Goal: Task Accomplishment & Management: Manage account settings

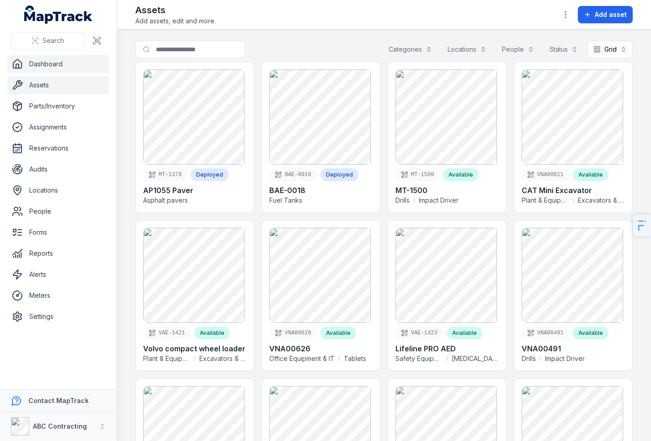
click at [26, 62] on link "Dashboard" at bounding box center [58, 64] width 102 height 18
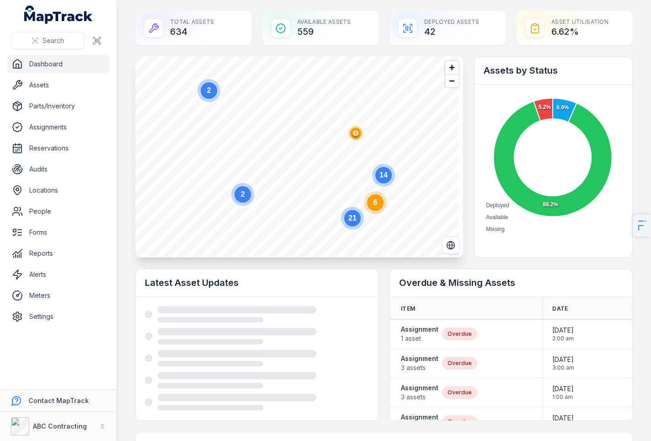
click at [352, 130] on ellipse "button" at bounding box center [355, 133] width 11 height 11
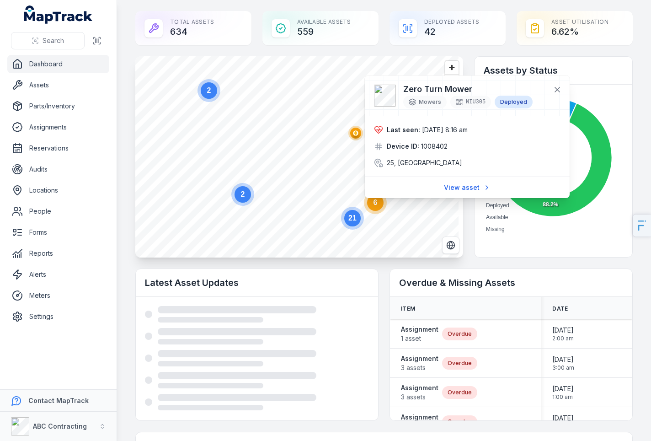
click at [376, 206] on circle at bounding box center [375, 202] width 16 height 16
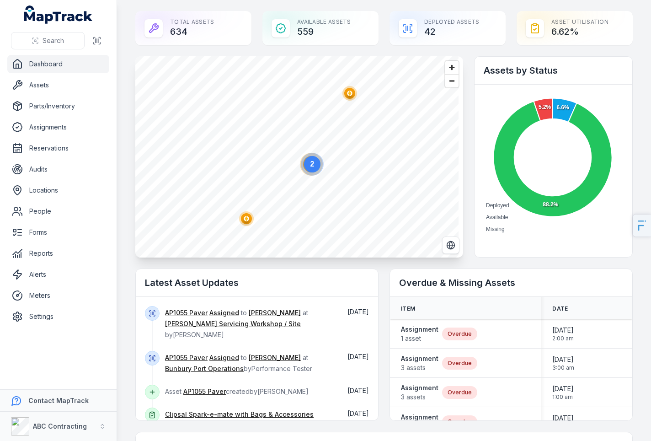
click at [311, 166] on text "2" at bounding box center [313, 164] width 4 height 8
click at [361, 124] on ellipse "button" at bounding box center [359, 122] width 11 height 11
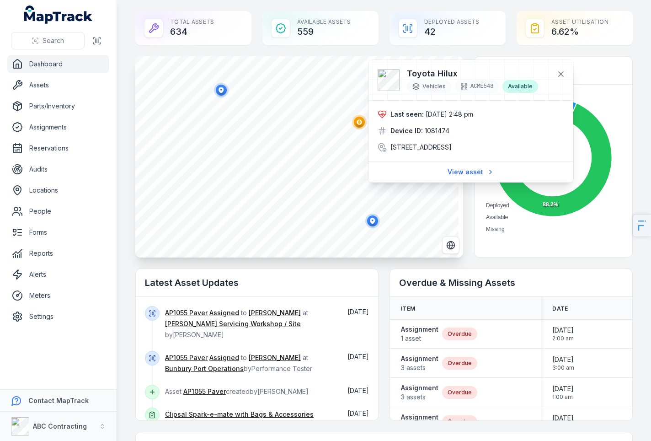
drag, startPoint x: 419, startPoint y: 112, endPoint x: 488, endPoint y: 154, distance: 80.2
click at [488, 112] on div "Last seen: [DATE] 2:48 pm" at bounding box center [471, 114] width 187 height 9
click at [469, 181] on link "View asset" at bounding box center [471, 171] width 59 height 17
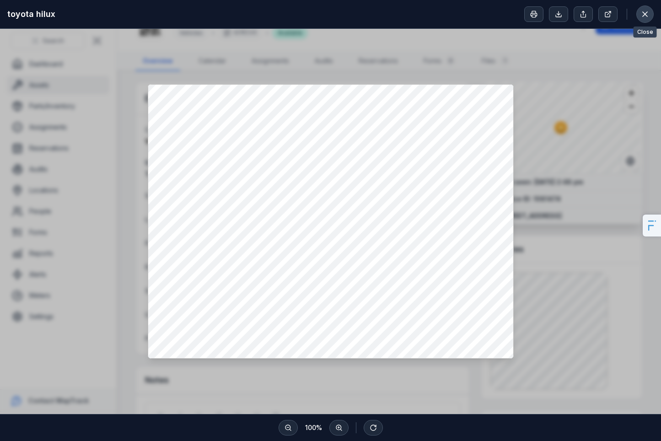
click at [641, 15] on icon at bounding box center [644, 14] width 9 height 9
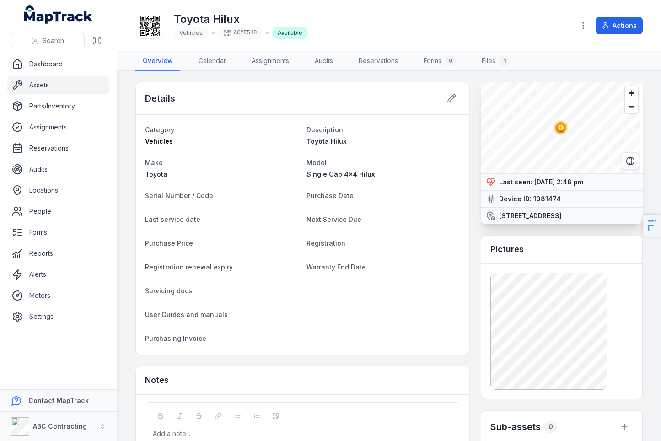
click at [65, 86] on link "Assets" at bounding box center [58, 85] width 102 height 18
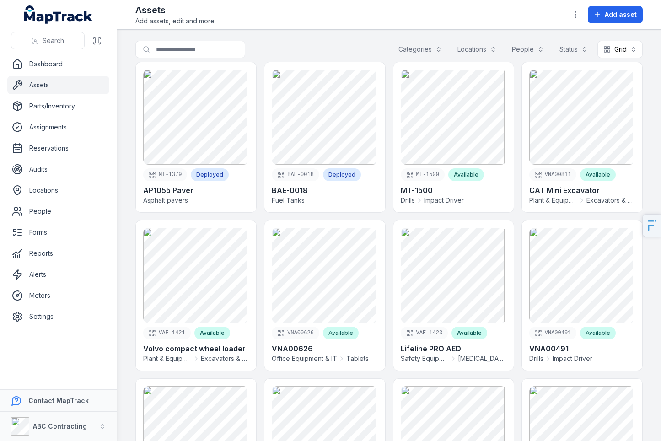
click at [319, 24] on div "Assets Add assets, edit and more. Add asset" at bounding box center [388, 15] width 507 height 22
click at [299, 15] on div "Assets Add assets, edit and more. Add asset" at bounding box center [388, 15] width 507 height 22
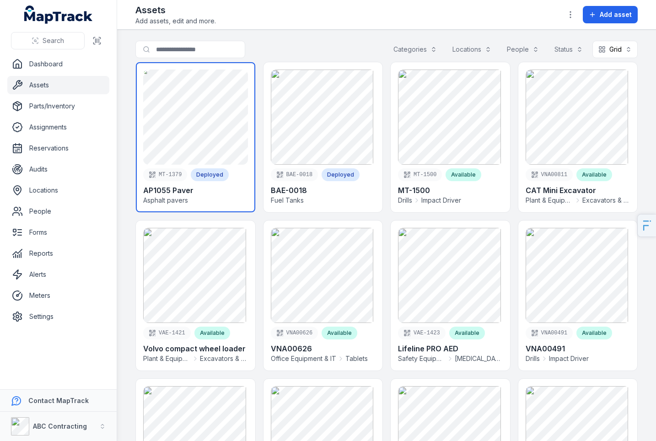
click at [211, 144] on link at bounding box center [195, 137] width 119 height 150
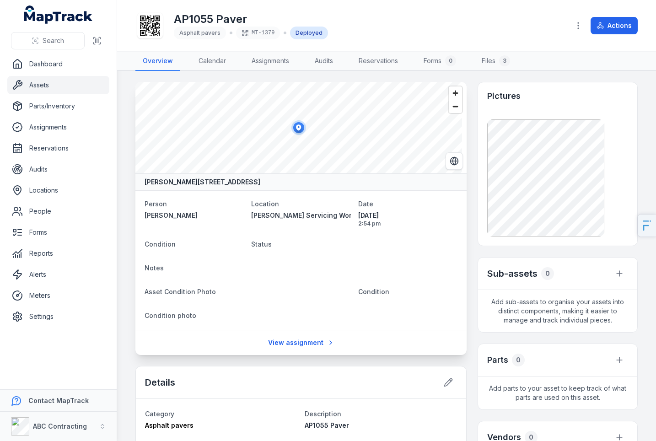
click at [43, 81] on link "Assets" at bounding box center [58, 85] width 102 height 18
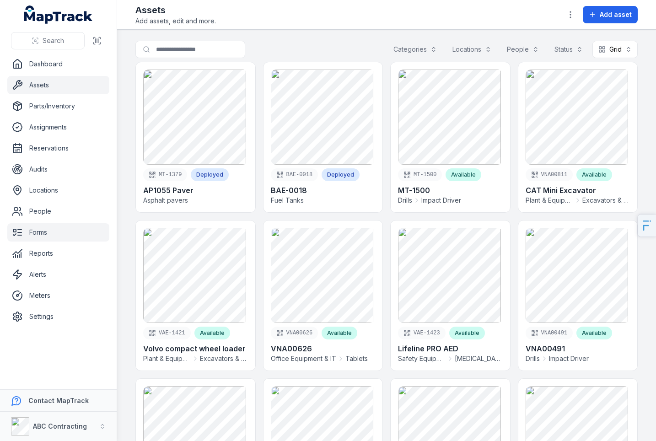
click at [47, 232] on link "Forms" at bounding box center [58, 232] width 102 height 18
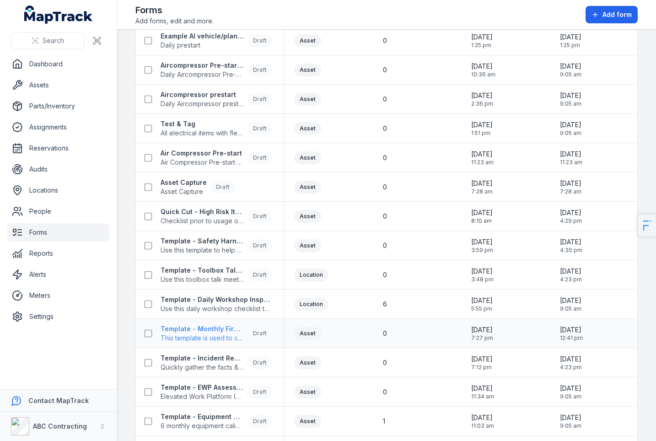
scroll to position [654, 0]
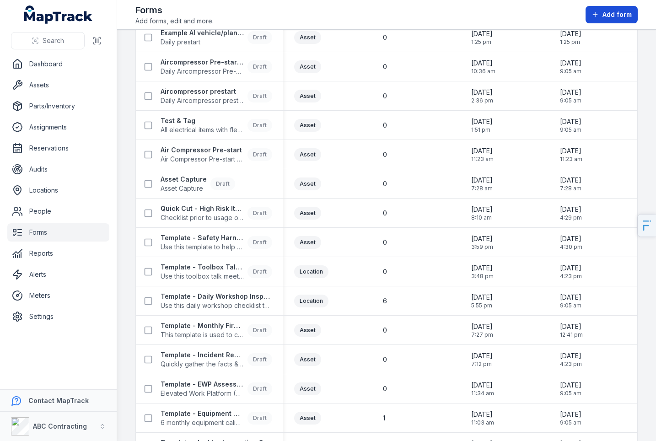
click at [617, 15] on span "Add form" at bounding box center [616, 14] width 29 height 9
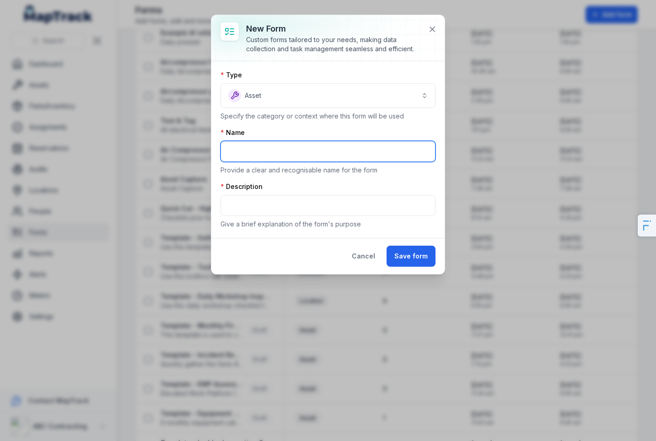
click at [279, 146] on input "text" at bounding box center [327, 151] width 215 height 21
click at [364, 141] on input "text" at bounding box center [327, 151] width 215 height 21
type input "**********"
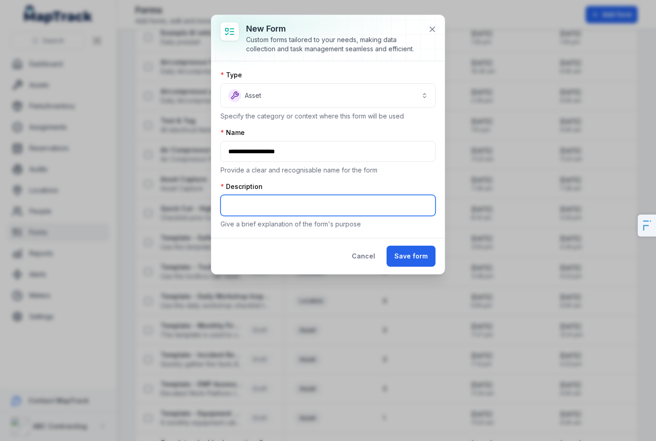
click at [290, 196] on input "text" at bounding box center [327, 205] width 215 height 21
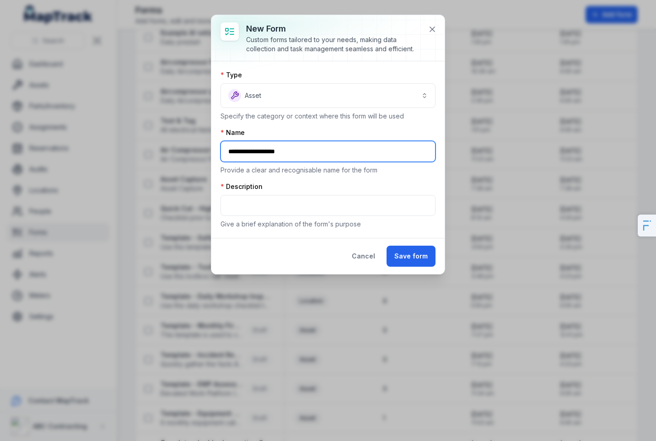
click at [312, 152] on input "**********" at bounding box center [327, 151] width 215 height 21
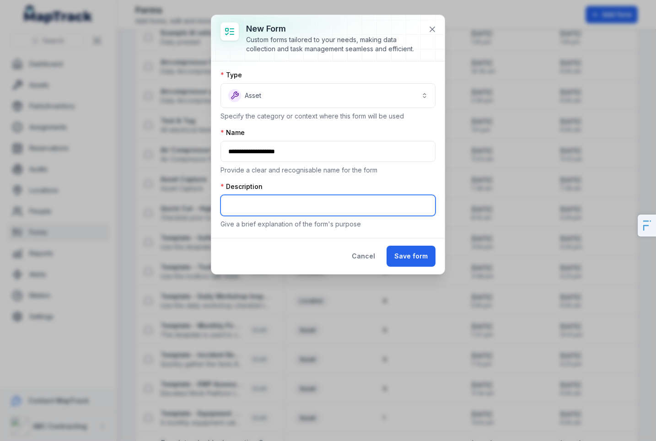
click at [284, 205] on input "text" at bounding box center [327, 205] width 215 height 21
paste input "**********"
type input "**********"
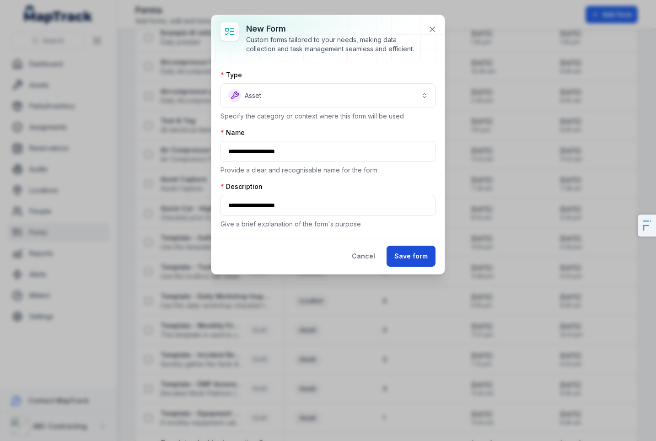
click at [415, 259] on button "Save form" at bounding box center [410, 256] width 49 height 21
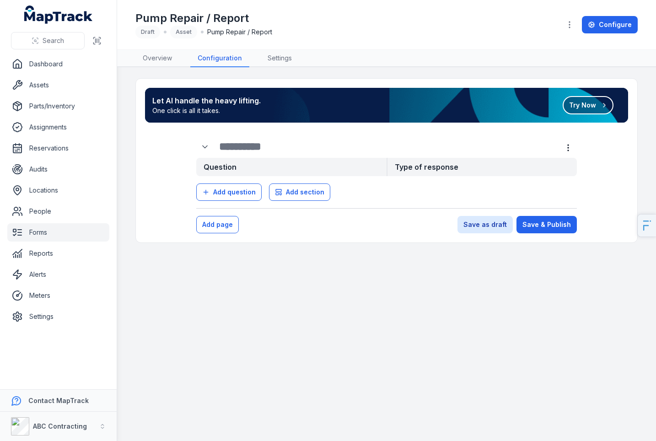
click at [597, 107] on button "Try Now" at bounding box center [588, 105] width 51 height 18
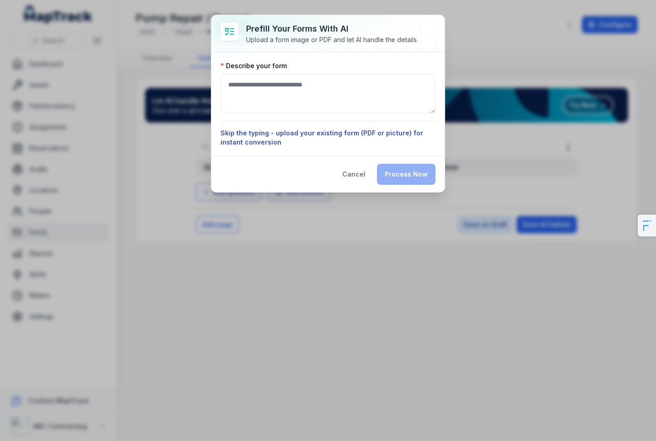
click at [306, 143] on button "Skip the typing - upload your existing form (PDF or picture) for instant conver…" at bounding box center [327, 138] width 215 height 18
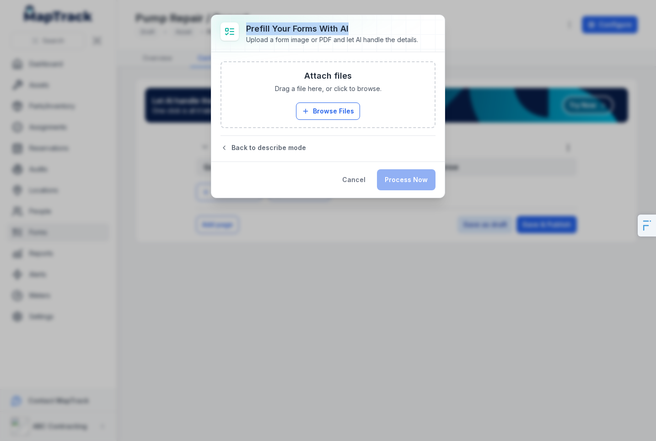
drag, startPoint x: 296, startPoint y: 32, endPoint x: 241, endPoint y: 30, distance: 54.9
click at [241, 30] on div "Prefill Your Forms with AI Upload a form image or PDF and let AI handle the det…" at bounding box center [327, 33] width 233 height 37
click at [290, 148] on button "Back to describe mode" at bounding box center [327, 147] width 215 height 9
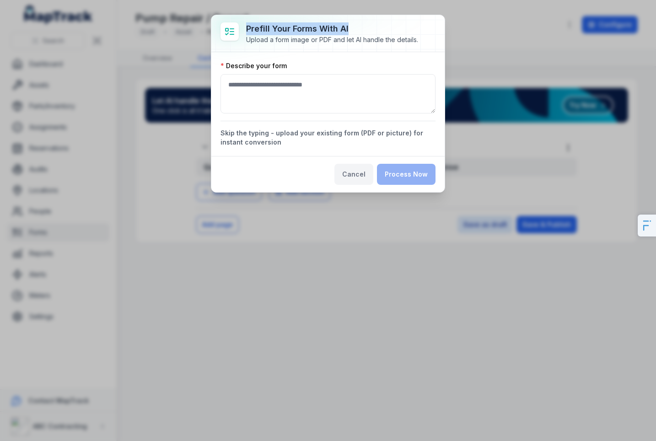
click at [359, 176] on button "Cancel" at bounding box center [353, 174] width 39 height 21
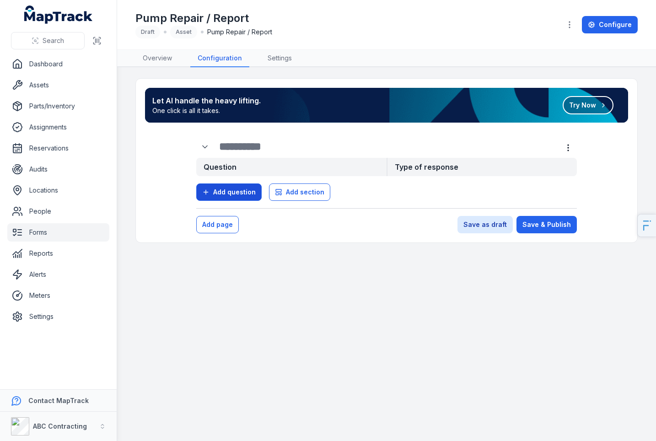
click at [229, 191] on span "Add question" at bounding box center [234, 192] width 43 height 9
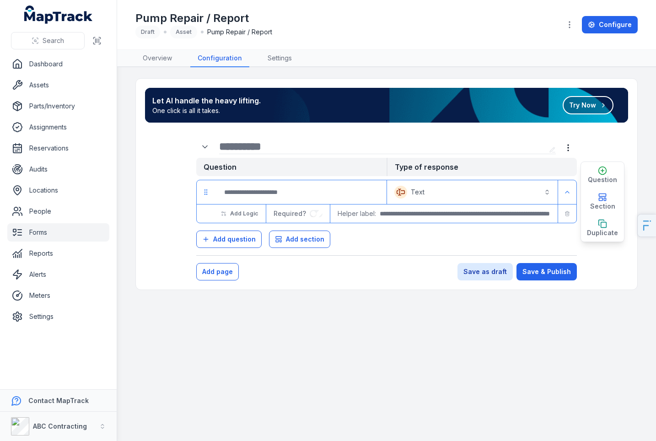
click at [236, 141] on input "text" at bounding box center [382, 146] width 326 height 15
click at [254, 134] on div "Question Type of response Text ******* Add Logic Required? Helper label: Questi…" at bounding box center [386, 195] width 468 height 135
click at [243, 148] on input "text" at bounding box center [382, 146] width 326 height 15
click at [440, 193] on button "Text *******" at bounding box center [472, 192] width 167 height 20
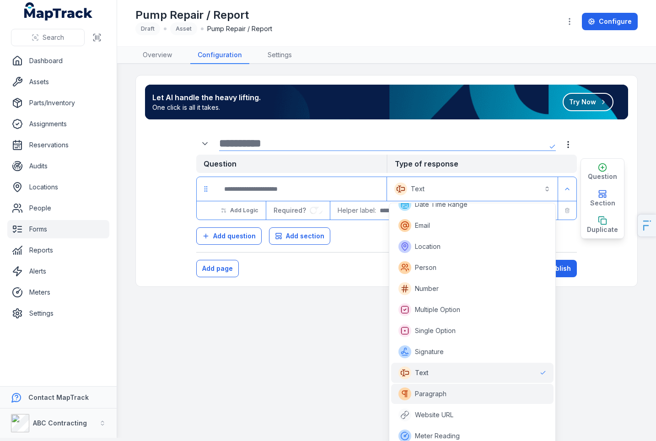
scroll to position [140, 0]
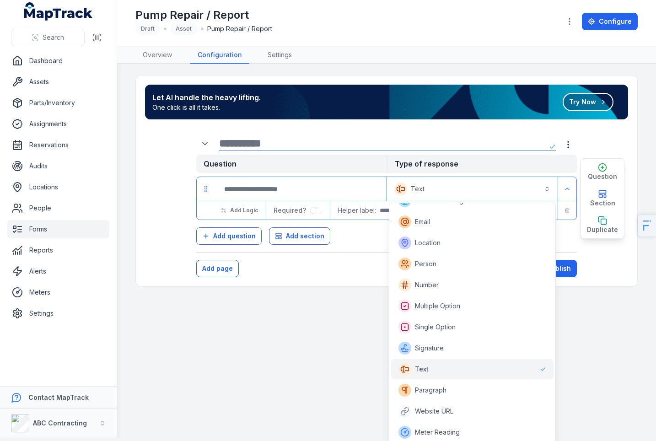
click at [317, 351] on main "Let AI handle the heavy lifting. One click is all it takes. Try Now Question Ty…" at bounding box center [386, 251] width 539 height 374
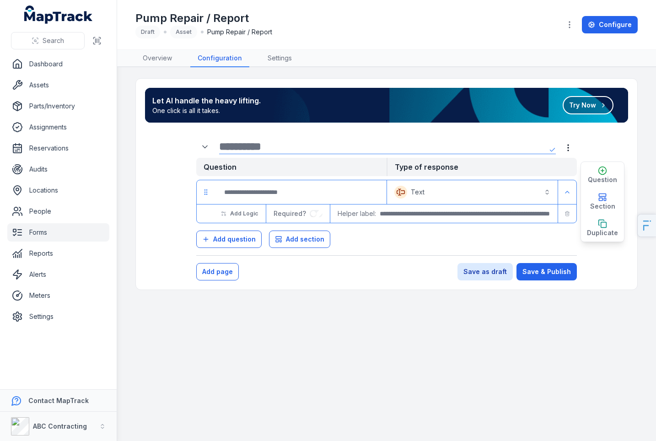
scroll to position [0, 0]
click at [52, 86] on link "Assets" at bounding box center [58, 85] width 102 height 18
click at [279, 59] on link "Settings" at bounding box center [279, 58] width 39 height 17
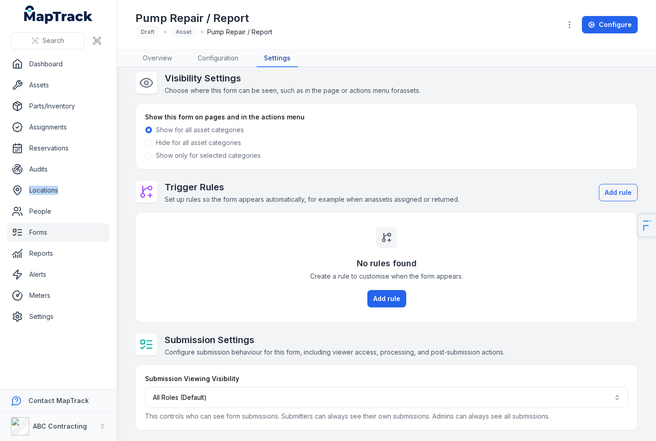
scroll to position [7, 0]
click at [187, 154] on label "Show only for selected categories" at bounding box center [208, 154] width 105 height 9
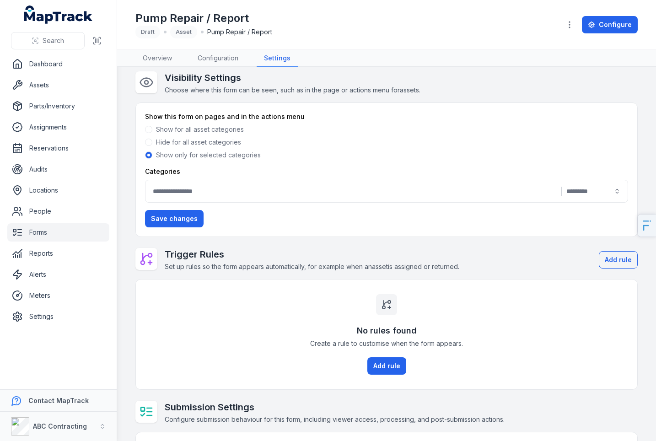
click at [187, 193] on div "|" at bounding box center [386, 191] width 483 height 23
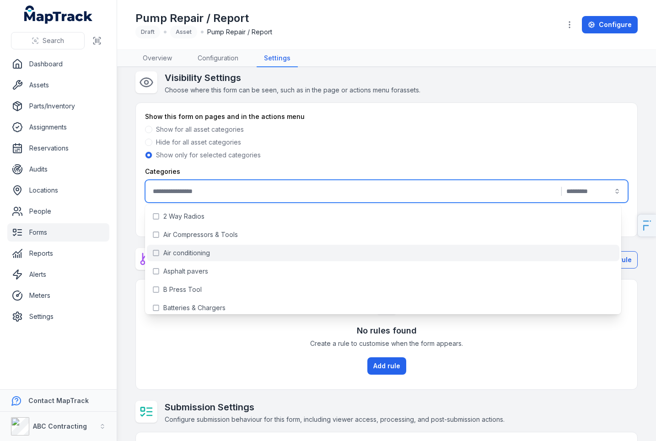
scroll to position [2, 0]
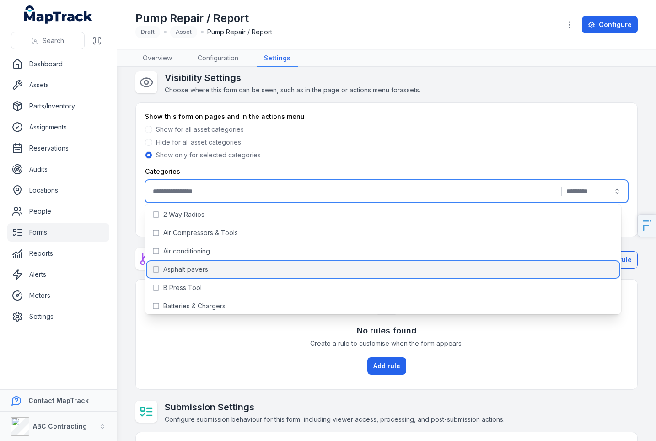
click at [209, 263] on div "Asphalt pavers" at bounding box center [383, 269] width 472 height 16
type input "**********"
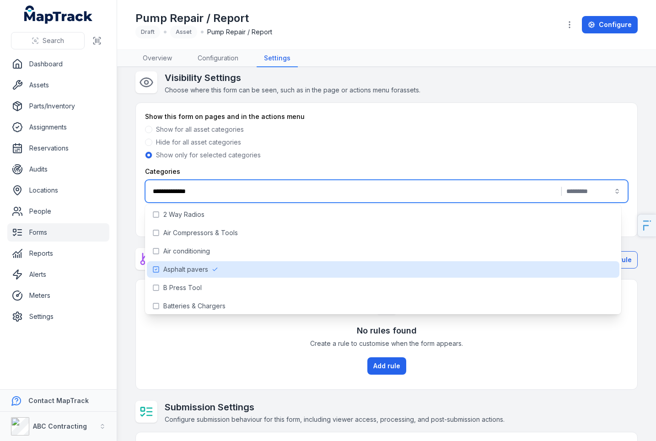
click at [230, 348] on div "No rules found Create a rule to customise when the form appears. Add rule" at bounding box center [386, 334] width 501 height 110
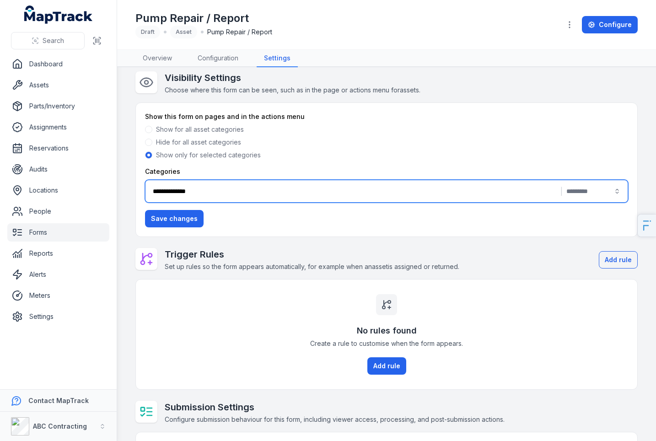
scroll to position [0, 0]
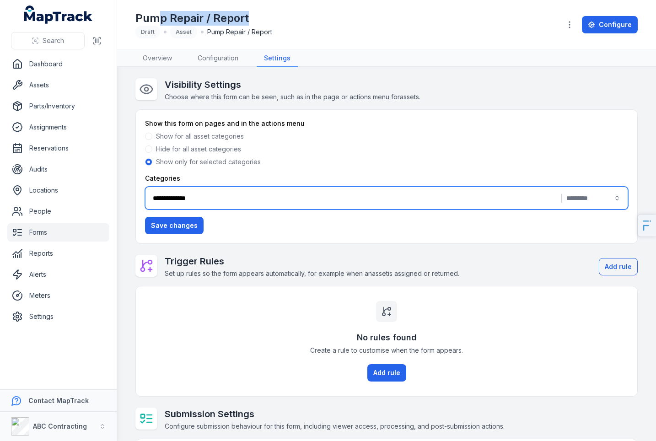
drag, startPoint x: 191, startPoint y: 15, endPoint x: 155, endPoint y: 16, distance: 36.1
click at [155, 16] on h1 "Pump Repair / Report" at bounding box center [203, 18] width 137 height 15
click at [192, 204] on div "**********" at bounding box center [386, 198] width 483 height 23
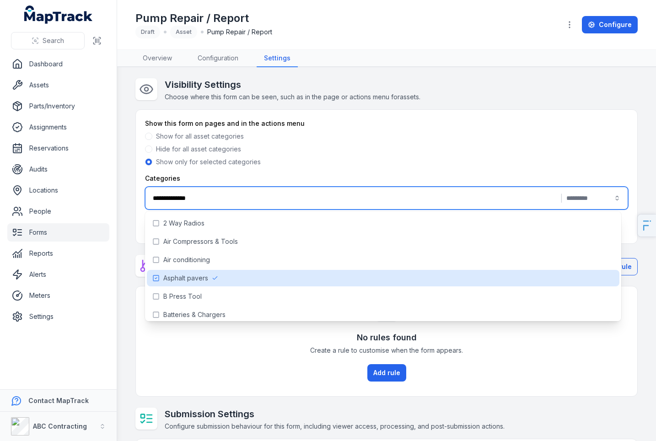
drag, startPoint x: 287, startPoint y: 161, endPoint x: 283, endPoint y: 193, distance: 31.4
click at [287, 161] on div "Show only for selected categories" at bounding box center [386, 161] width 483 height 9
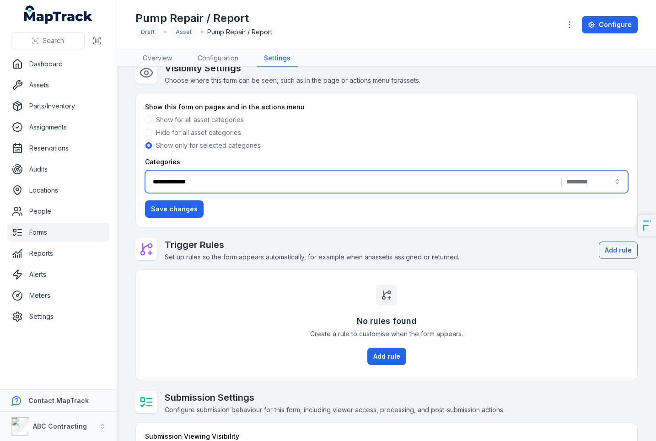
scroll to position [17, 0]
click at [375, 353] on button "Add rule" at bounding box center [386, 355] width 39 height 17
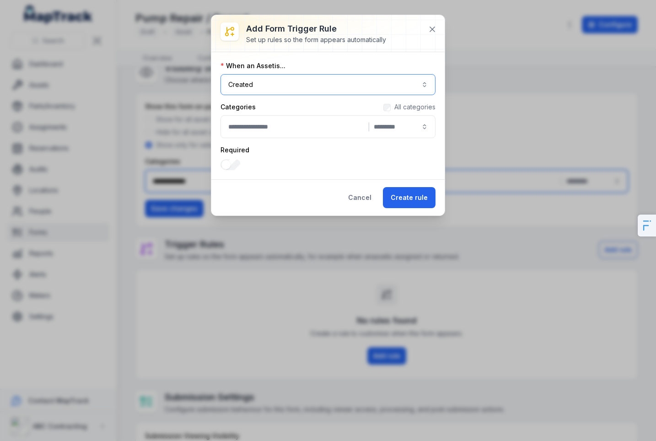
click at [276, 87] on button "Created ******" at bounding box center [327, 84] width 215 height 21
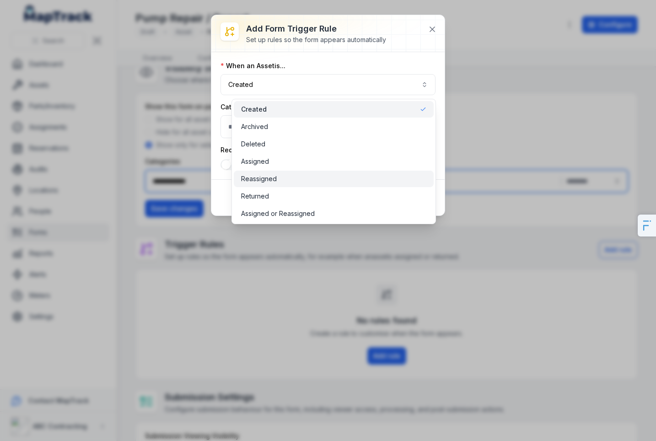
click at [267, 180] on span "Reassigned" at bounding box center [259, 178] width 36 height 9
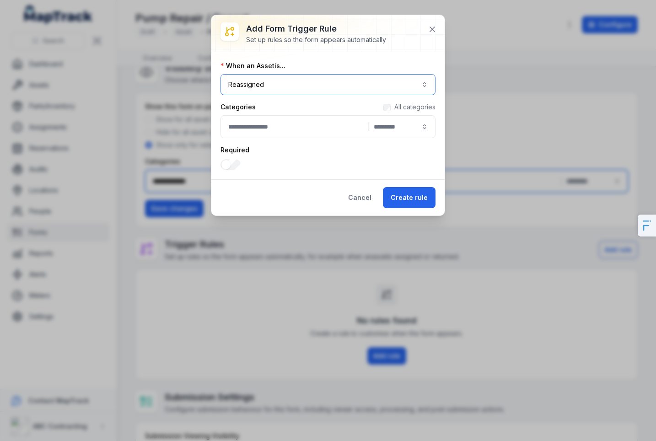
click at [284, 84] on button "Reassigned ********" at bounding box center [327, 84] width 215 height 21
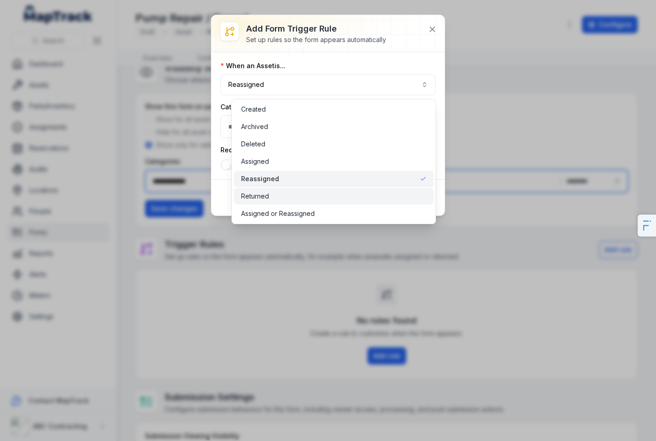
click at [265, 192] on span "Returned" at bounding box center [255, 196] width 28 height 9
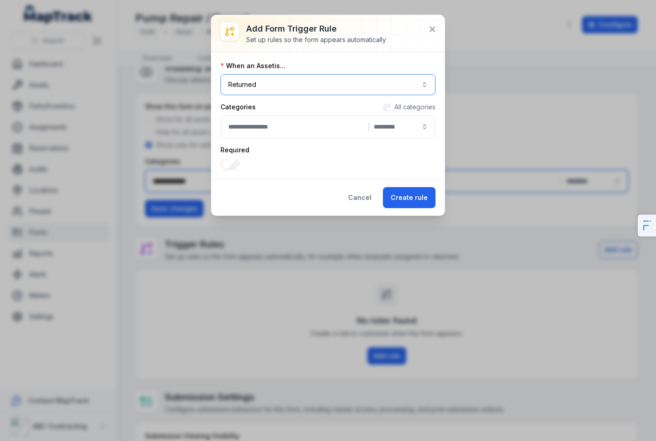
click at [282, 86] on button "Returned ******" at bounding box center [327, 84] width 215 height 21
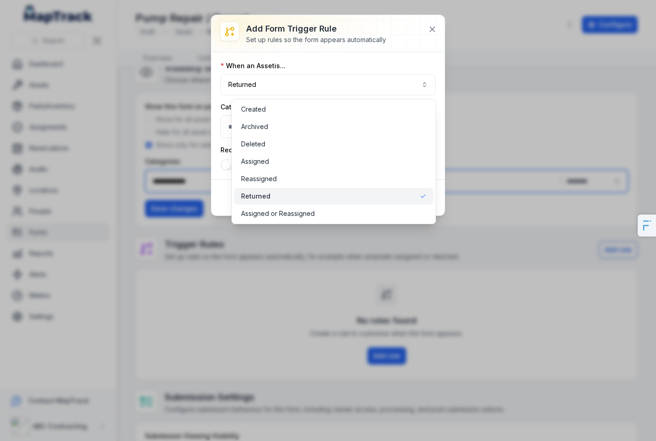
click at [328, 64] on div "When an Asset is... Returned ******" at bounding box center [327, 78] width 215 height 34
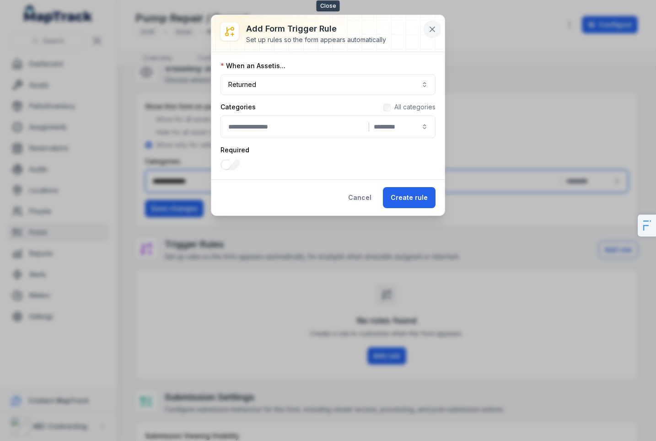
click at [433, 30] on icon at bounding box center [432, 29] width 9 height 9
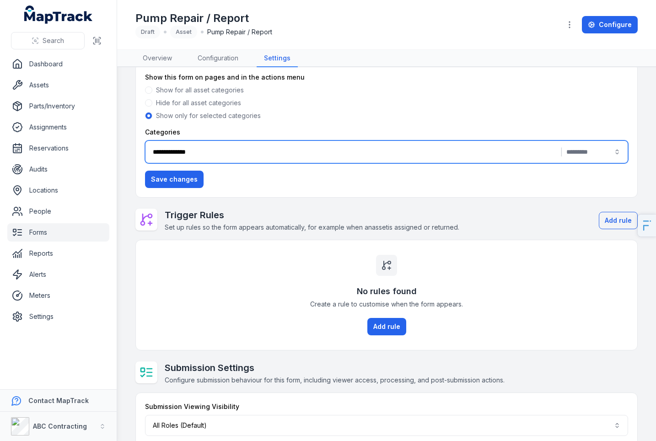
scroll to position [0, 0]
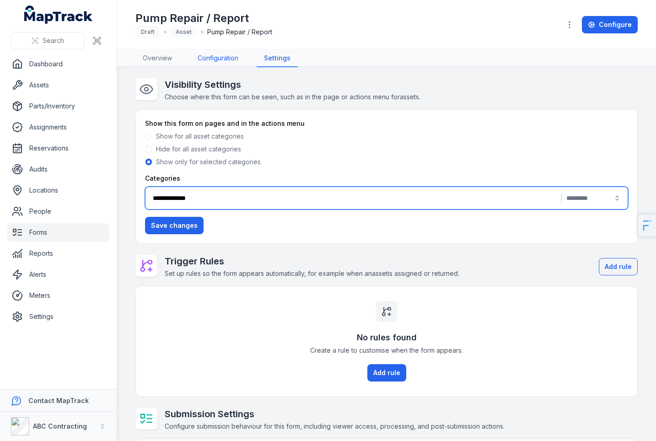
click at [228, 59] on link "Configuration" at bounding box center [217, 58] width 55 height 17
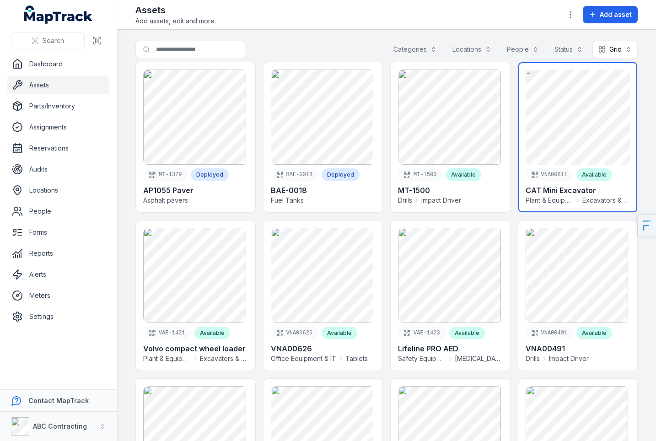
click at [535, 123] on link at bounding box center [577, 137] width 119 height 150
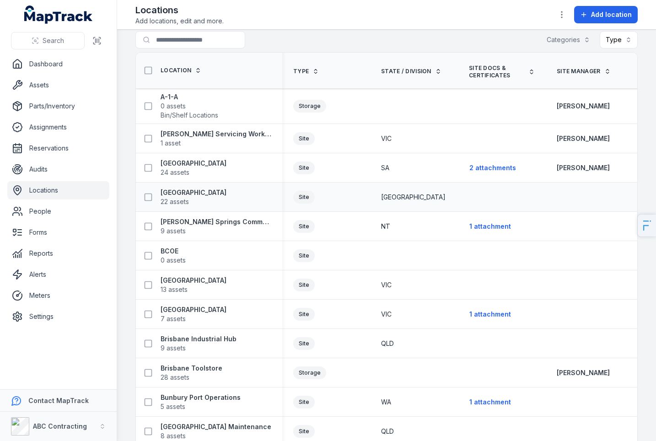
scroll to position [11, 0]
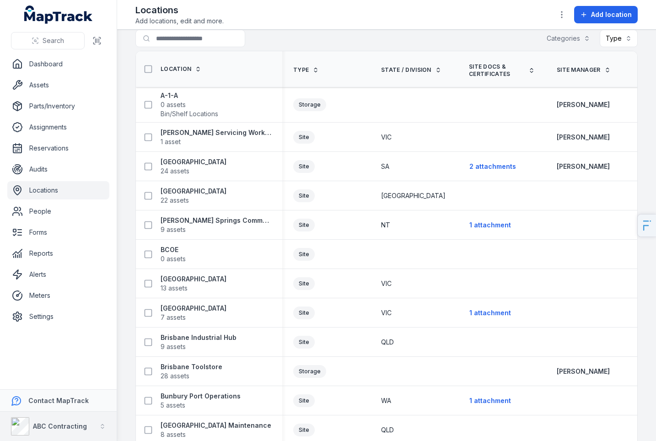
click at [94, 425] on button "ABC Contracting" at bounding box center [58, 426] width 117 height 29
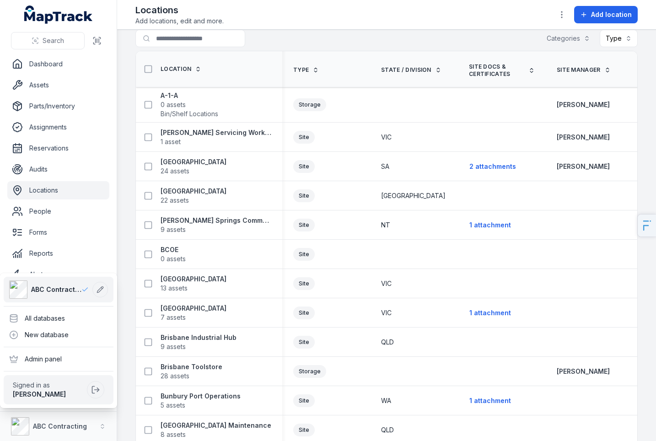
click at [337, 22] on div "Search Dashboard Assets Parts/Inventory Assignments Reservations Audits Locatio…" at bounding box center [328, 220] width 656 height 441
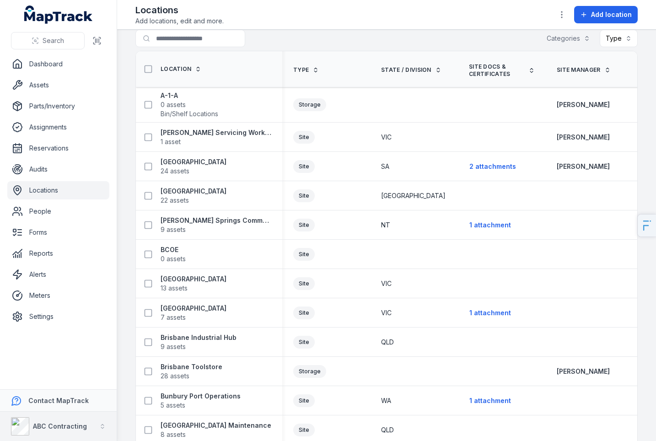
click at [64, 419] on div "ABC Contracting" at bounding box center [49, 426] width 76 height 18
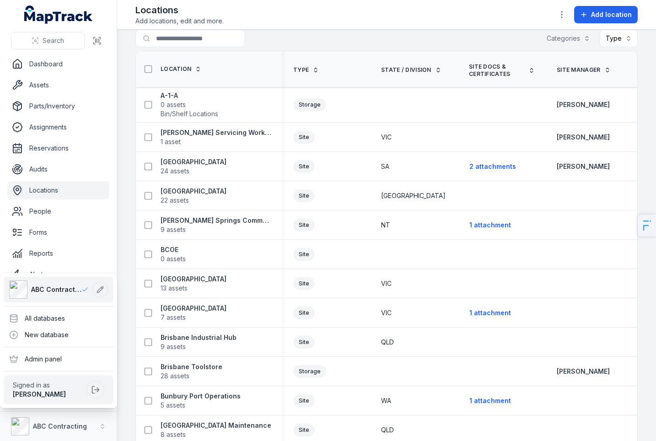
click at [57, 86] on div "Search Dashboard Assets Parts/Inventory Assignments Reservations Audits Locatio…" at bounding box center [58, 220] width 117 height 441
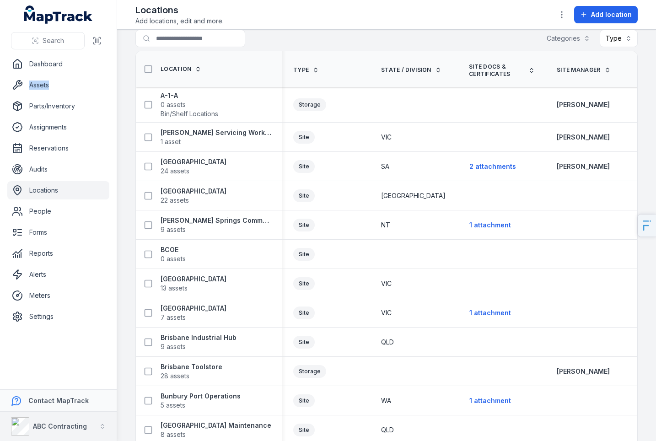
click at [72, 422] on strong "ABC Contracting" at bounding box center [60, 426] width 54 height 8
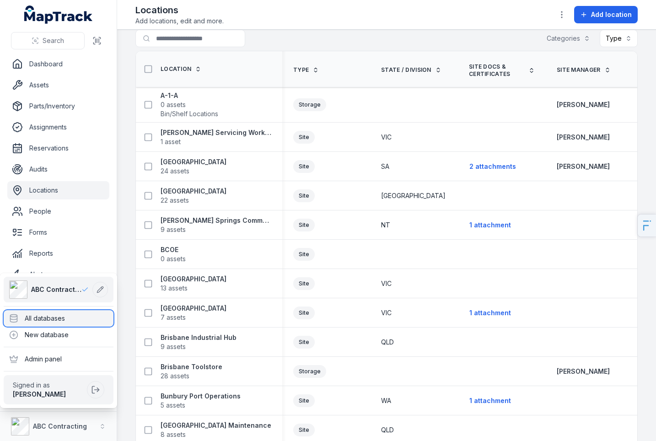
click at [89, 317] on div "All databases" at bounding box center [59, 318] width 110 height 16
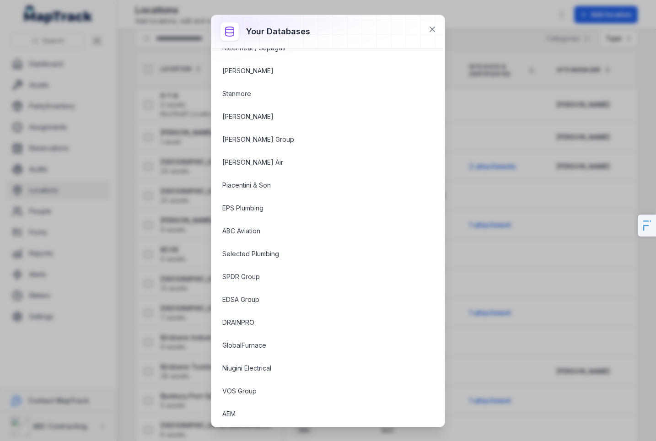
scroll to position [164, 0]
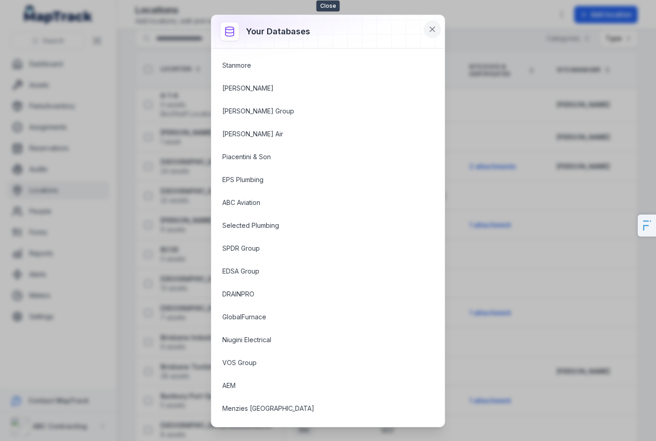
click at [437, 28] on button at bounding box center [432, 29] width 17 height 17
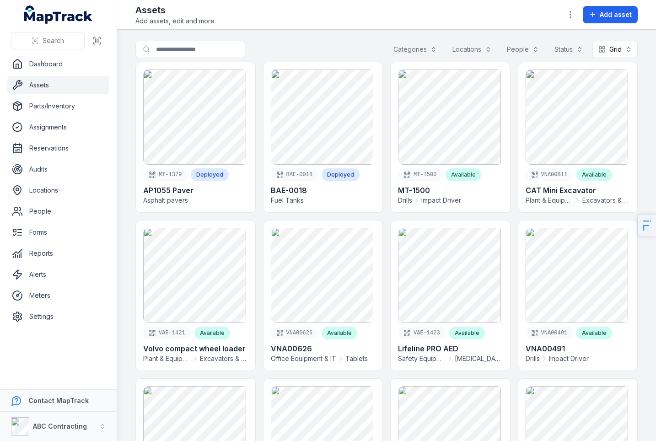
click at [317, 20] on div "Assets Add assets, edit and more. Add asset" at bounding box center [386, 15] width 502 height 22
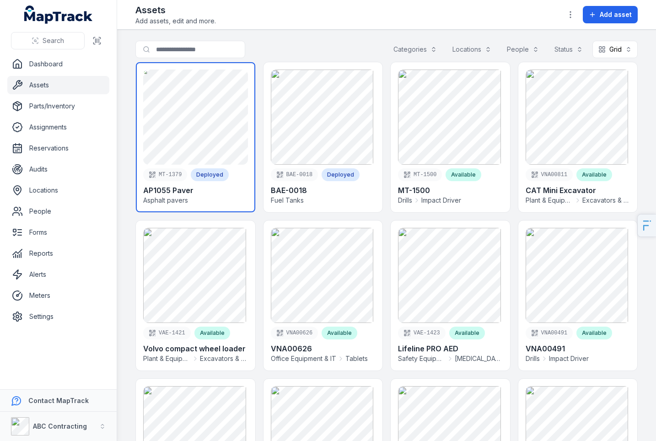
click at [203, 139] on link at bounding box center [195, 137] width 119 height 150
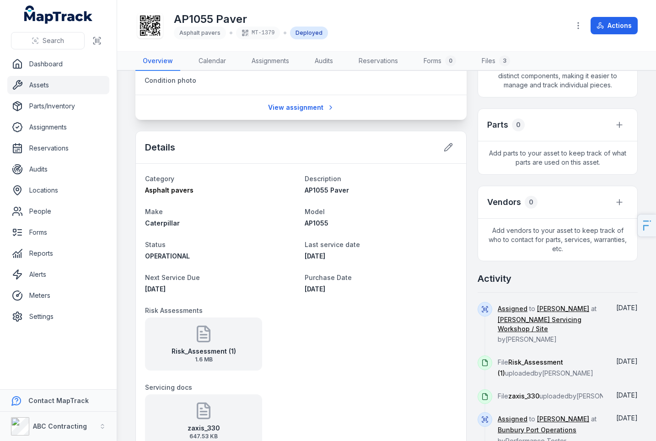
scroll to position [253, 0]
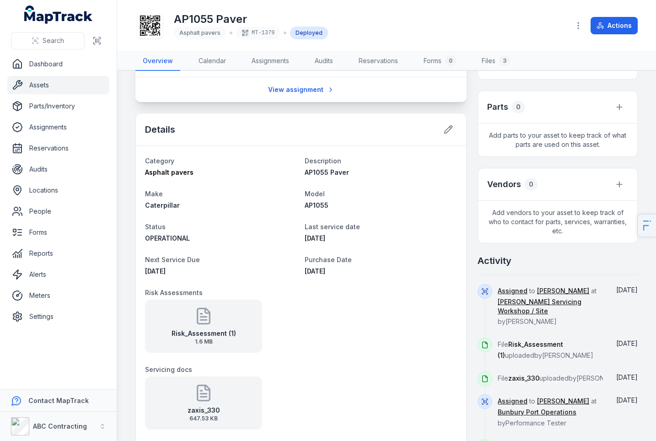
click at [156, 203] on span "Caterpillar" at bounding box center [162, 205] width 35 height 8
drag, startPoint x: 186, startPoint y: 239, endPoint x: 124, endPoint y: 240, distance: 61.3
click at [124, 240] on main "Alfred Lane, Melbourne, Melbourne Victoria 3004, Australia Person Bruce Banner …" at bounding box center [386, 256] width 539 height 370
click at [166, 238] on span "OPERATIONAL" at bounding box center [167, 238] width 45 height 8
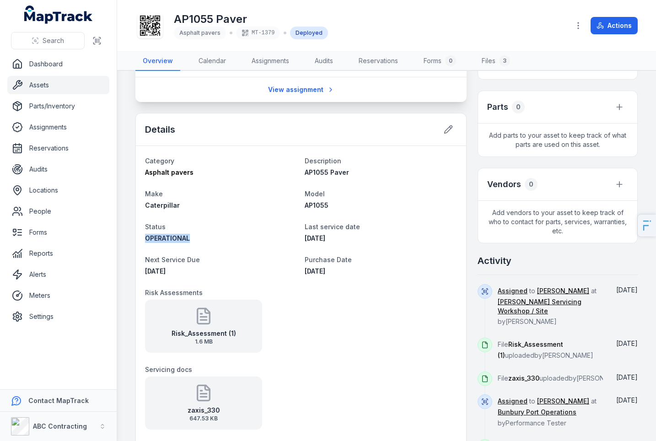
click at [166, 238] on span "OPERATIONAL" at bounding box center [167, 238] width 45 height 8
drag, startPoint x: 188, startPoint y: 270, endPoint x: 155, endPoint y: 257, distance: 35.9
click at [155, 260] on div "Next Service Due 01/10/2025" at bounding box center [221, 265] width 152 height 22
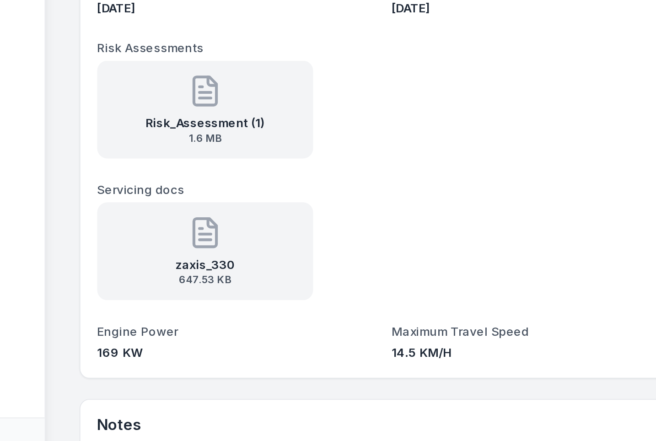
scroll to position [358, 0]
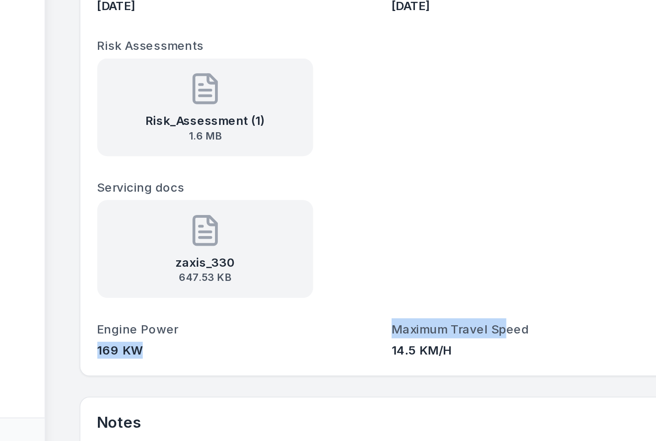
drag, startPoint x: 359, startPoint y: 346, endPoint x: 273, endPoint y: 337, distance: 86.9
click at [273, 337] on dl "Category Asphalt pavers Description AP1055 Paver Make Caterpillar Model AP1055 …" at bounding box center [301, 203] width 312 height 307
click at [305, 336] on dt "Maximum Travel Speed" at bounding box center [381, 340] width 152 height 11
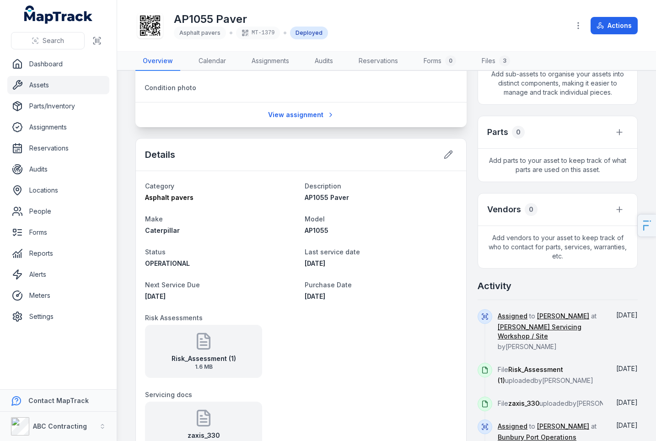
scroll to position [228, 0]
drag, startPoint x: 343, startPoint y: 261, endPoint x: 292, endPoint y: 253, distance: 51.4
click at [292, 253] on dl "Category Asphalt pavers Description AP1055 Paver Make Caterpillar Model AP1055 …" at bounding box center [301, 333] width 312 height 307
click at [293, 254] on dt "Status" at bounding box center [221, 251] width 152 height 11
drag, startPoint x: 198, startPoint y: 297, endPoint x: 151, endPoint y: 285, distance: 47.8
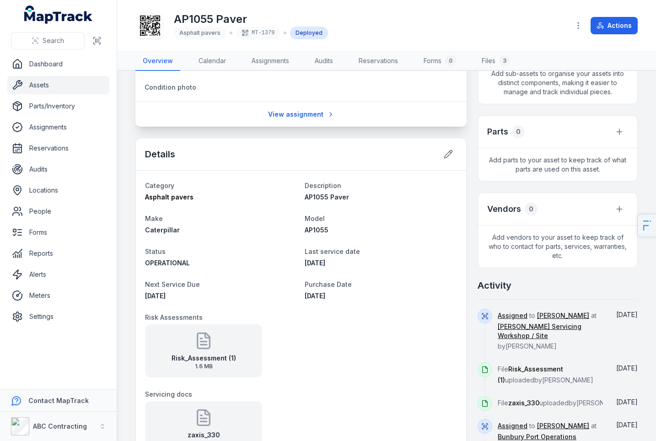
click at [151, 285] on div "Next Service Due 01/10/2025" at bounding box center [221, 290] width 152 height 22
click at [192, 270] on dl "Category Asphalt pavers Description AP1055 Paver Make Caterpillar Model AP1055 …" at bounding box center [301, 333] width 312 height 307
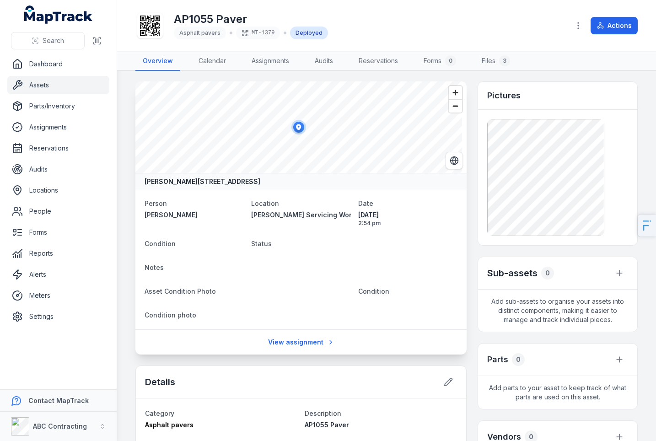
scroll to position [0, 0]
click at [572, 27] on button "button" at bounding box center [577, 25] width 17 height 17
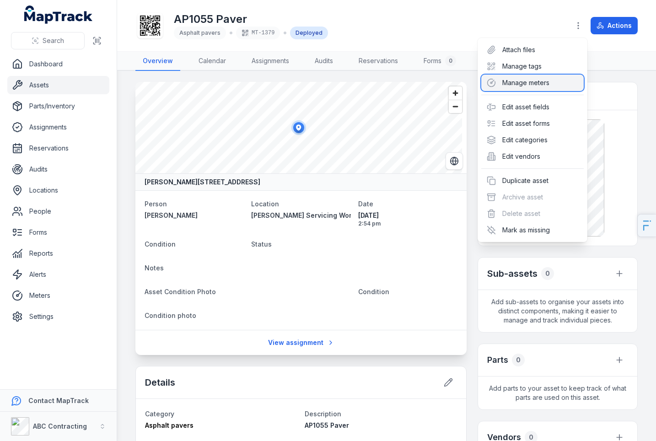
click at [528, 86] on div "Manage meters" at bounding box center [532, 83] width 102 height 16
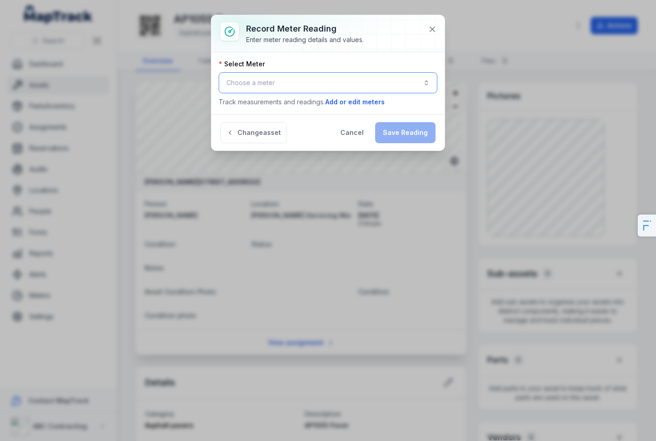
click at [298, 86] on button "Choose a meter" at bounding box center [328, 82] width 219 height 21
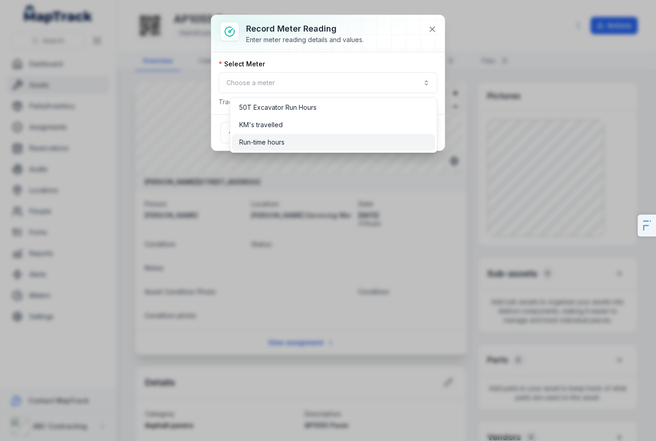
click at [282, 139] on span "Run-time hours" at bounding box center [261, 142] width 45 height 9
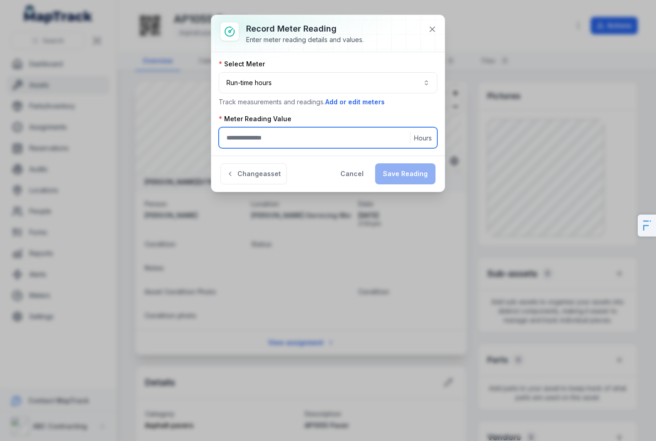
click at [247, 142] on input ":ru:-form-item-label" at bounding box center [328, 137] width 219 height 21
click at [322, 143] on input ":ru:-form-item-label" at bounding box center [328, 137] width 219 height 21
type input "***"
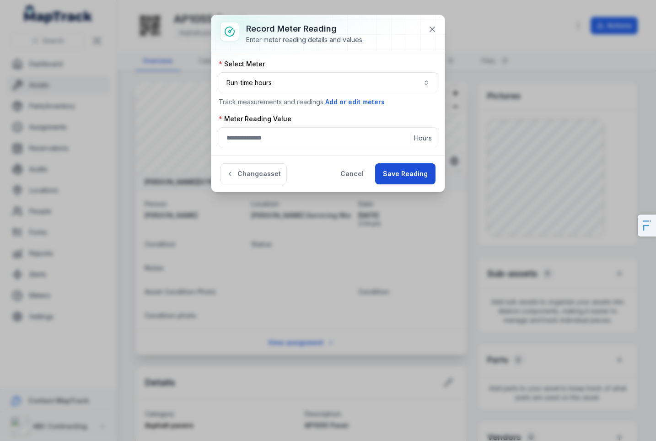
click at [417, 180] on button "Save Reading" at bounding box center [405, 173] width 60 height 21
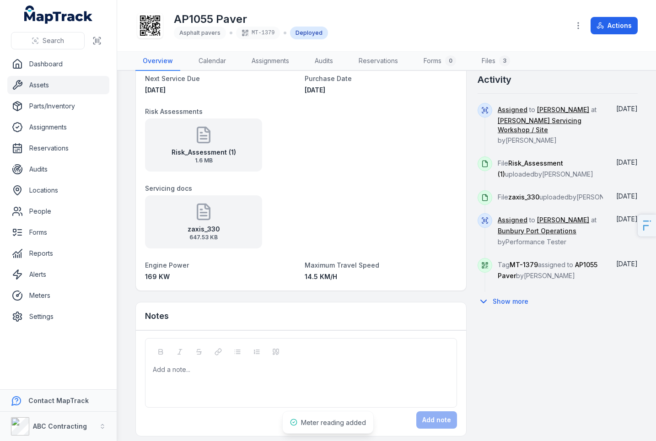
scroll to position [440, 0]
